Goal: Task Accomplishment & Management: Complete application form

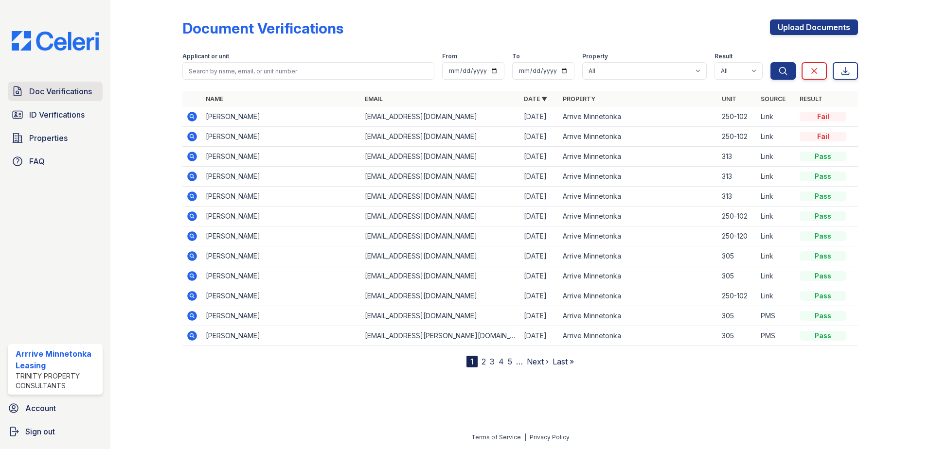
click at [51, 91] on span "Doc Verifications" at bounding box center [60, 92] width 63 height 12
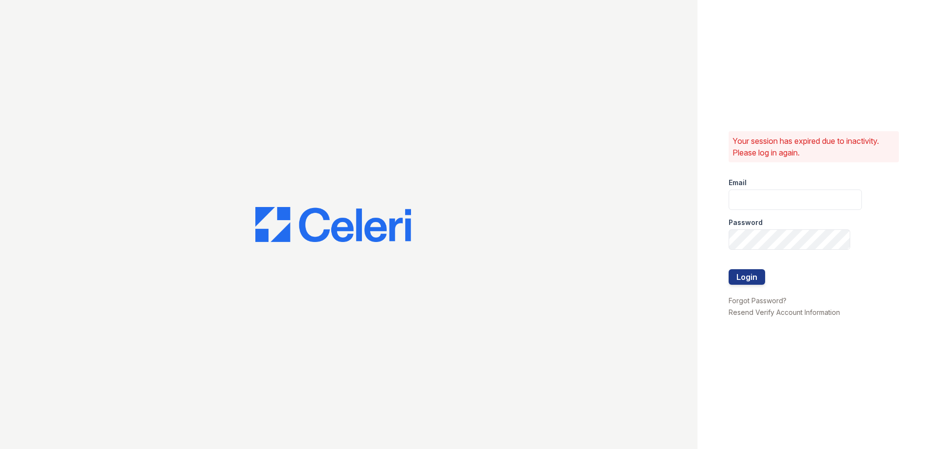
type input "ArriveMinnetonka@trinity-PM.com"
click at [742, 269] on button "Login" at bounding box center [746, 277] width 36 height 16
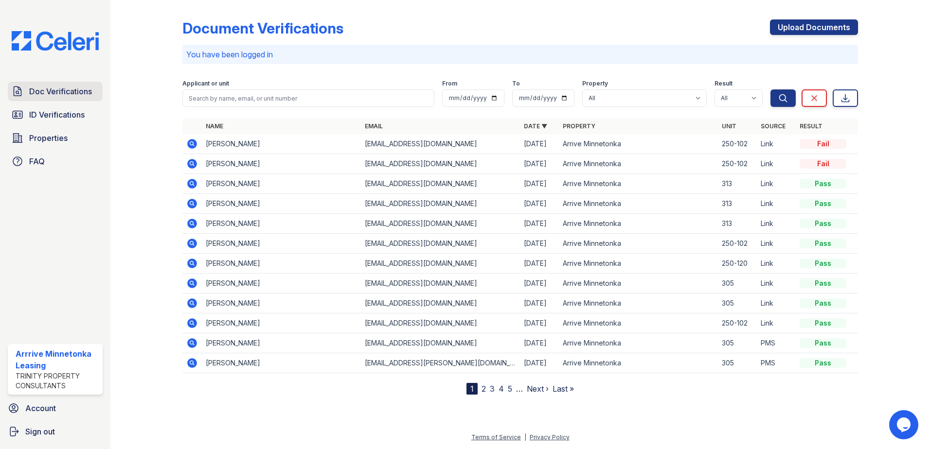
click at [53, 88] on span "Doc Verifications" at bounding box center [60, 92] width 63 height 12
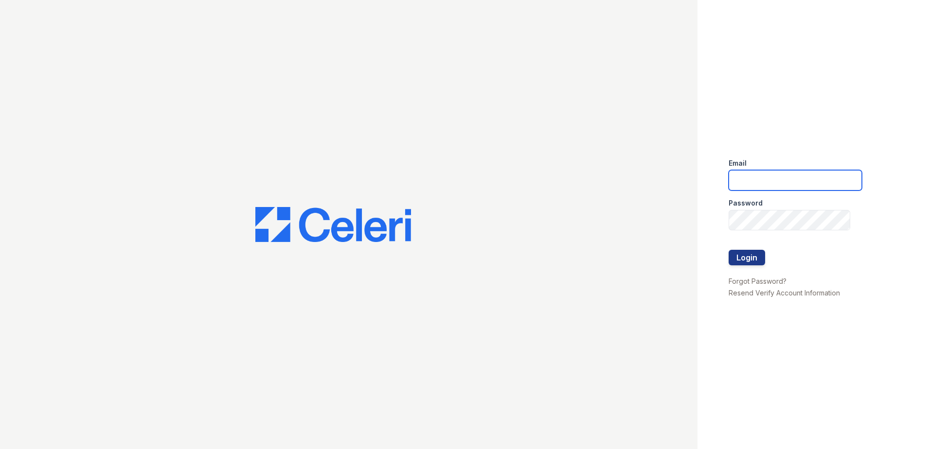
type input "ArriveMinnetonka@trinity-PM.com"
click at [550, 73] on div at bounding box center [348, 224] width 697 height 449
click at [746, 258] on button "Login" at bounding box center [746, 258] width 36 height 16
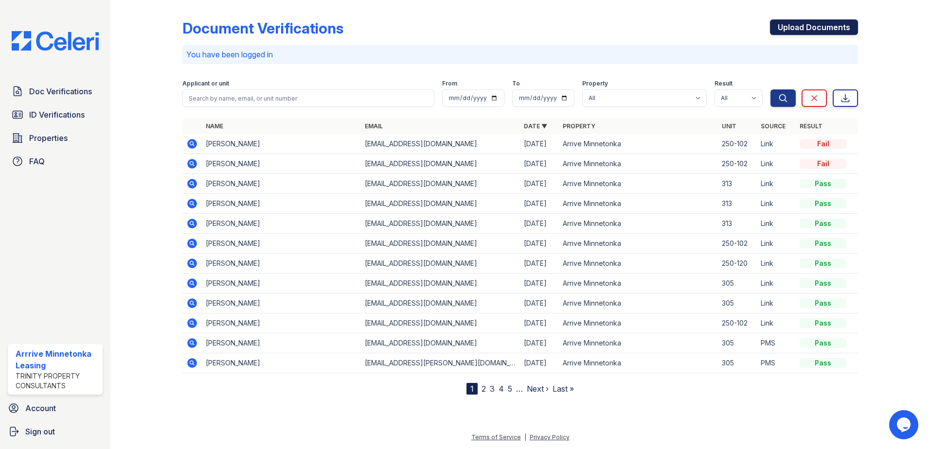
click at [821, 35] on link "Upload Documents" at bounding box center [814, 27] width 88 height 16
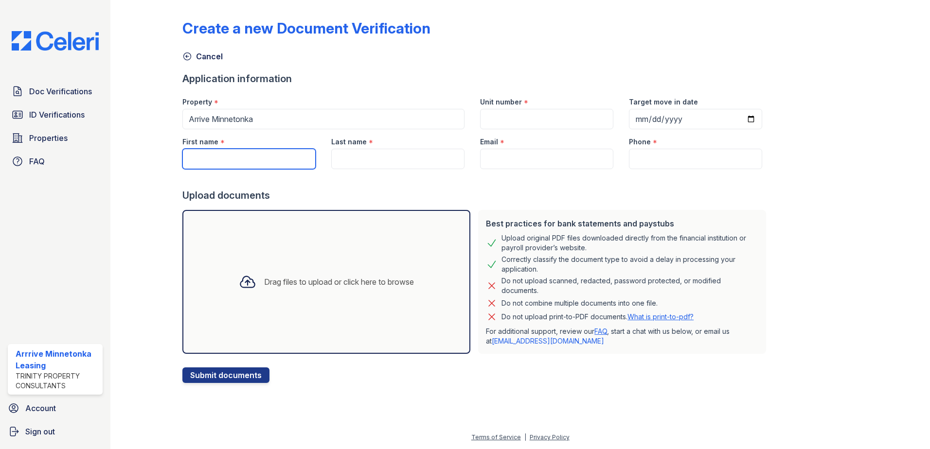
click at [218, 157] on input "First name" at bounding box center [248, 159] width 133 height 20
type input "MElissa"
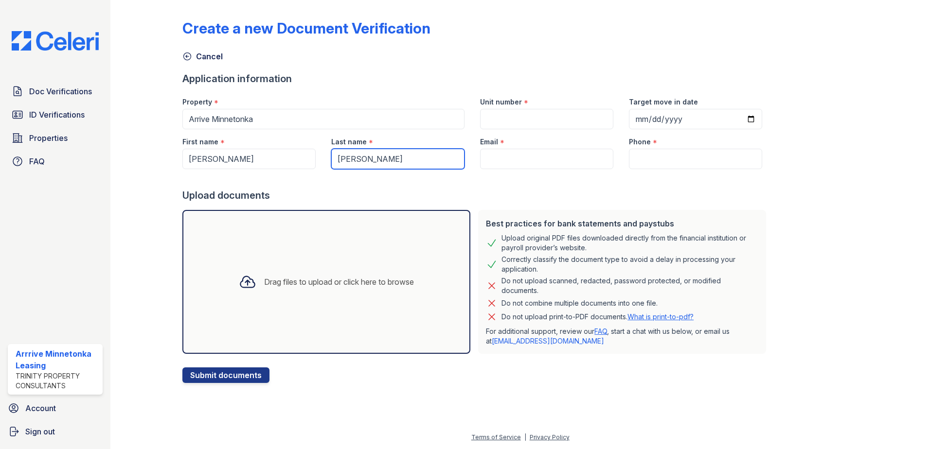
type input "[PERSON_NAME]"
drag, startPoint x: 227, startPoint y: 160, endPoint x: 215, endPoint y: 161, distance: 11.7
click at [227, 160] on input "MElissa" at bounding box center [248, 159] width 133 height 20
type input "[PERSON_NAME]"
click at [513, 162] on input "Email" at bounding box center [546, 159] width 133 height 20
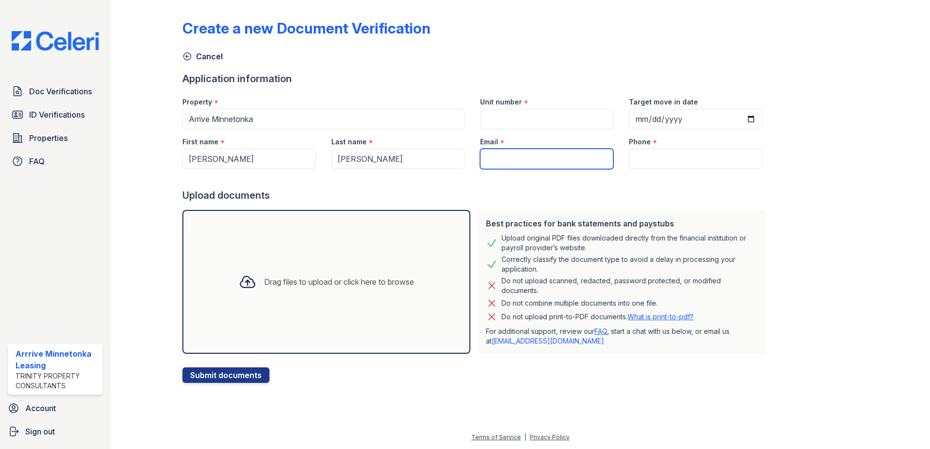
paste input "[EMAIL_ADDRESS][DOMAIN_NAME]"
type input "[EMAIL_ADDRESS][DOMAIN_NAME]"
click at [513, 118] on input "Unit number" at bounding box center [546, 119] width 133 height 20
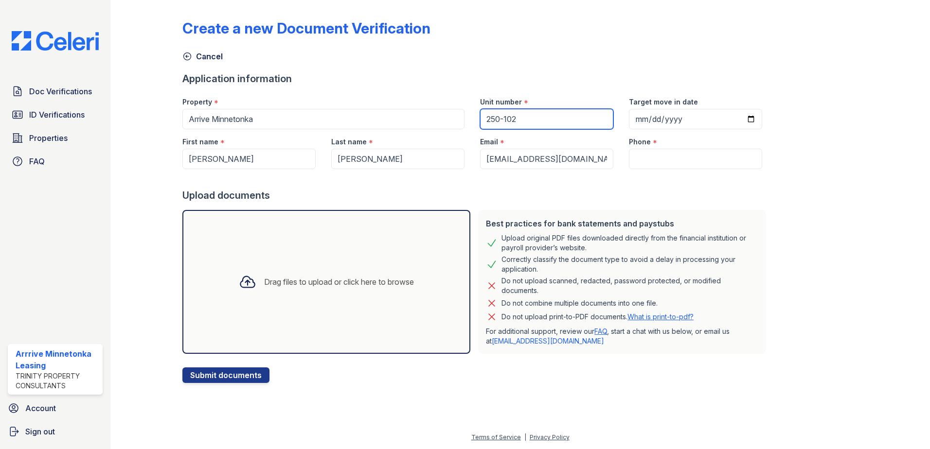
type input "250-102"
click at [738, 118] on input "Target move in date" at bounding box center [695, 119] width 133 height 20
type input "2025-10-02"
click at [665, 165] on input "Phone" at bounding box center [695, 159] width 133 height 20
type input "9526666666"
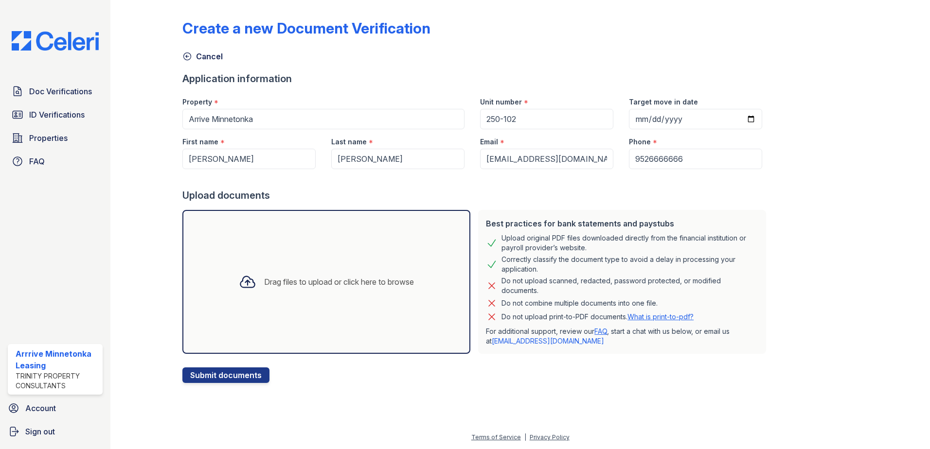
click at [817, 158] on div "Create a new Document Verification Cancel Application information Property * Ar…" at bounding box center [519, 193] width 675 height 379
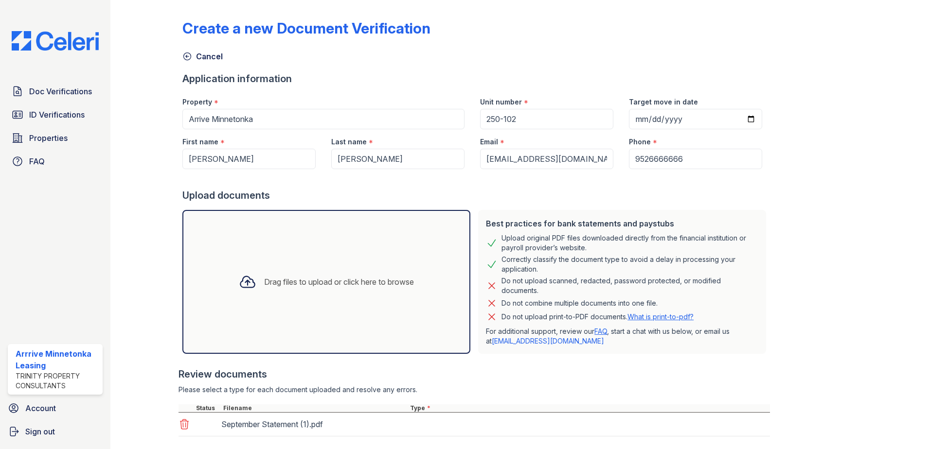
click at [765, 341] on div "Create a new Document Verification Cancel Application information Property * Ar…" at bounding box center [519, 238] width 675 height 468
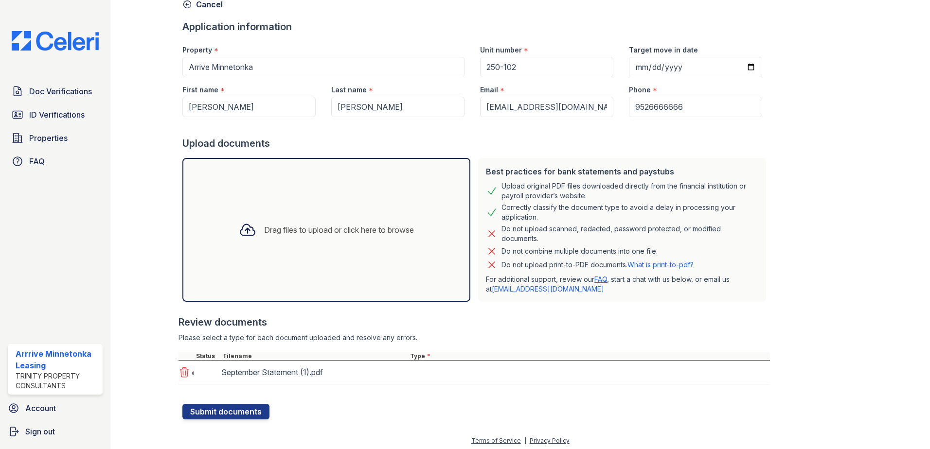
scroll to position [55, 0]
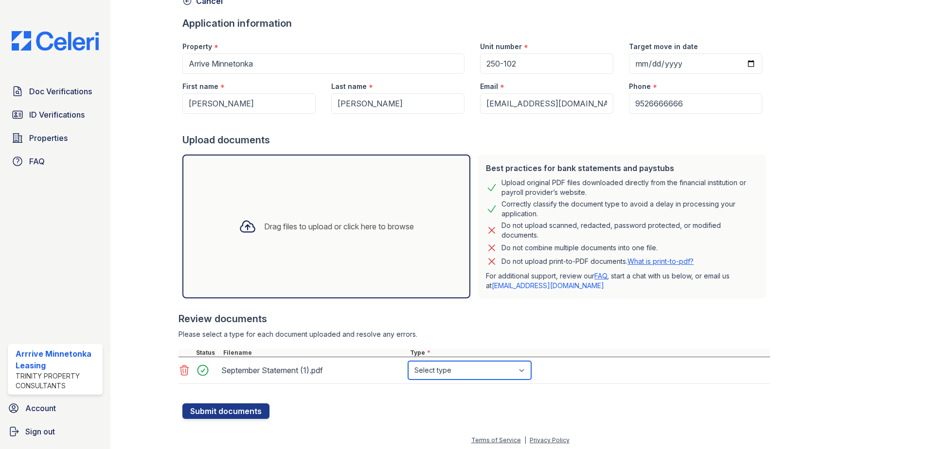
drag, startPoint x: 446, startPoint y: 375, endPoint x: 453, endPoint y: 375, distance: 6.8
click at [446, 375] on select "Select type Paystub Bank Statement Offer Letter Tax Documents Benefit Award Let…" at bounding box center [469, 370] width 123 height 18
select select "bank_statement"
click at [408, 361] on select "Select type Paystub Bank Statement Offer Letter Tax Documents Benefit Award Let…" at bounding box center [469, 370] width 123 height 18
click at [239, 415] on button "Submit documents" at bounding box center [225, 412] width 87 height 16
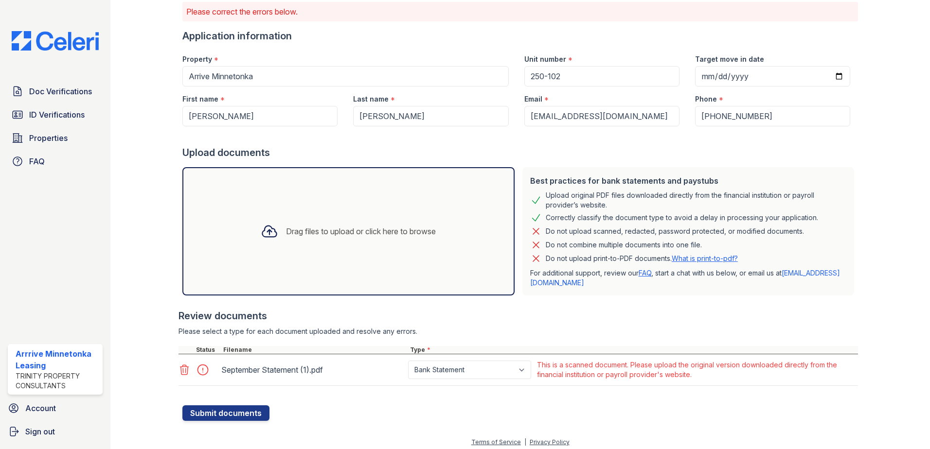
scroll to position [75, 0]
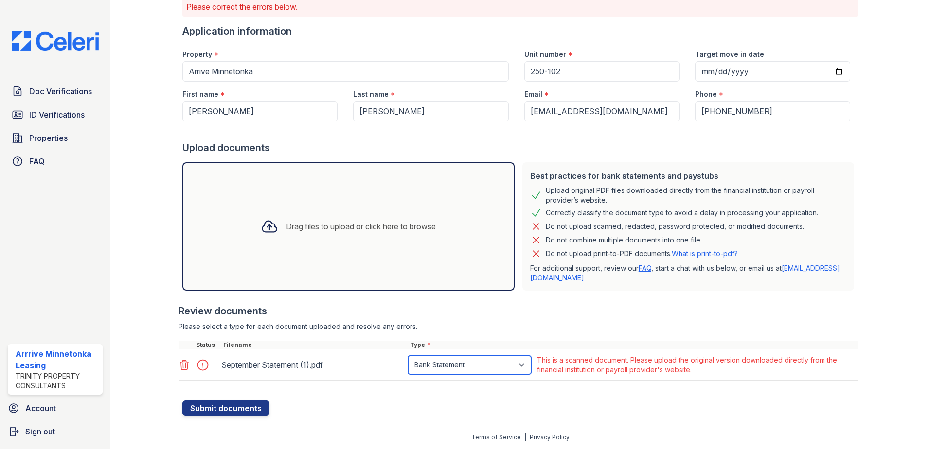
click at [463, 366] on select "Paystub Bank Statement Offer Letter Tax Documents Benefit Award Letter Investme…" at bounding box center [469, 365] width 123 height 18
click at [423, 400] on div at bounding box center [519, 396] width 675 height 10
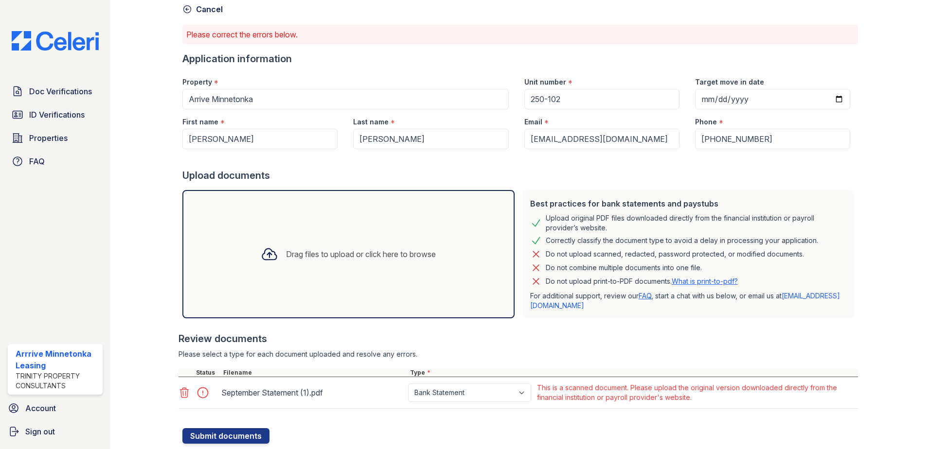
scroll to position [0, 0]
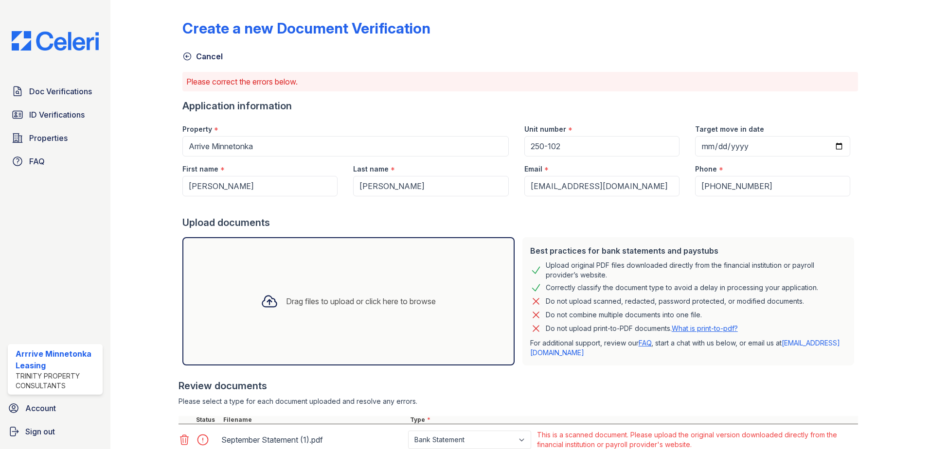
click at [10, 46] on img at bounding box center [55, 40] width 103 height 19
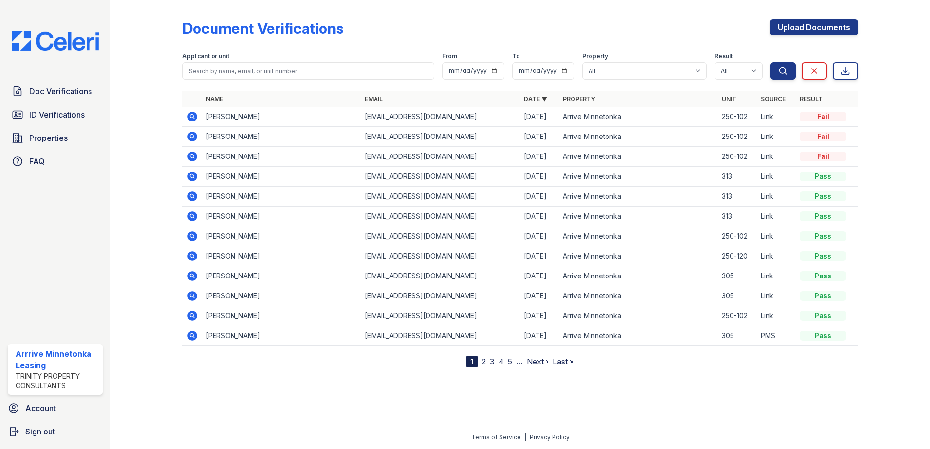
click at [192, 121] on icon at bounding box center [192, 117] width 10 height 10
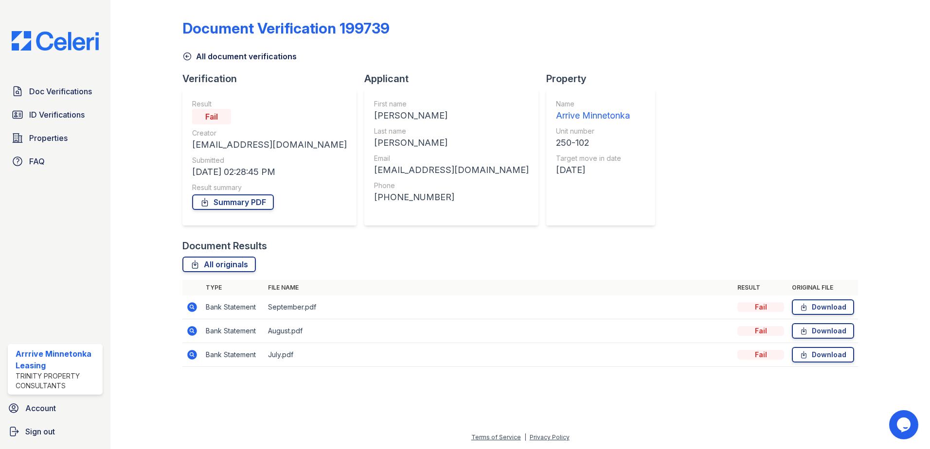
click at [415, 249] on div "Document Results" at bounding box center [519, 246] width 675 height 14
click at [231, 268] on link "All originals" at bounding box center [218, 265] width 73 height 16
click at [546, 226] on div "Property Name Arrive Minnetonka Unit number 250-102 Target move in date [DATE]" at bounding box center [604, 155] width 117 height 167
click at [237, 203] on link "Summary PDF" at bounding box center [233, 203] width 82 height 16
click at [529, 47] on div "All document verifications" at bounding box center [519, 54] width 675 height 18
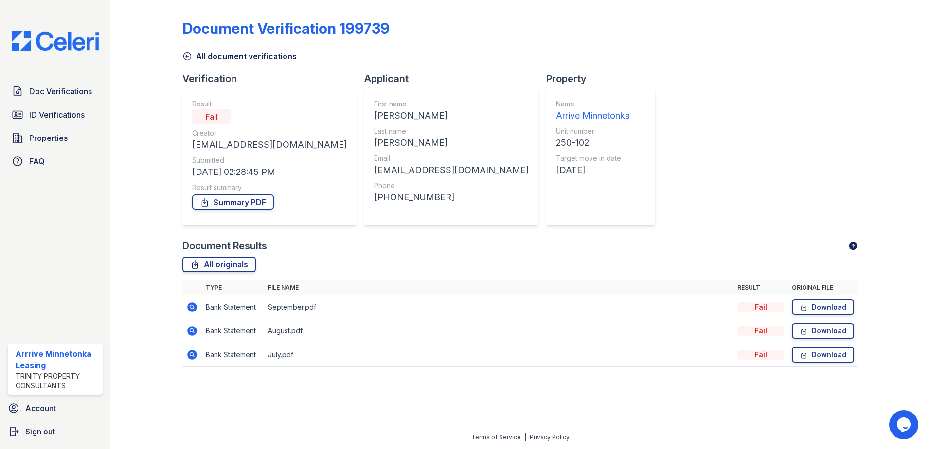
click at [624, 237] on div "Document Verification 199739 All document verifications Verification Result Fai…" at bounding box center [519, 190] width 675 height 373
click at [40, 90] on span "Doc Verifications" at bounding box center [60, 92] width 63 height 12
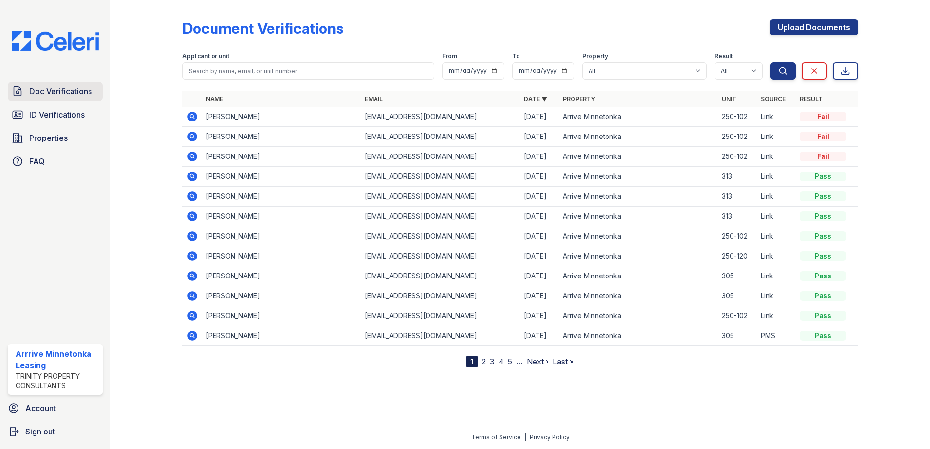
click at [63, 89] on span "Doc Verifications" at bounding box center [60, 92] width 63 height 12
click at [551, 34] on div "Document Verifications Upload Documents" at bounding box center [519, 31] width 675 height 25
